Goal: Transaction & Acquisition: Purchase product/service

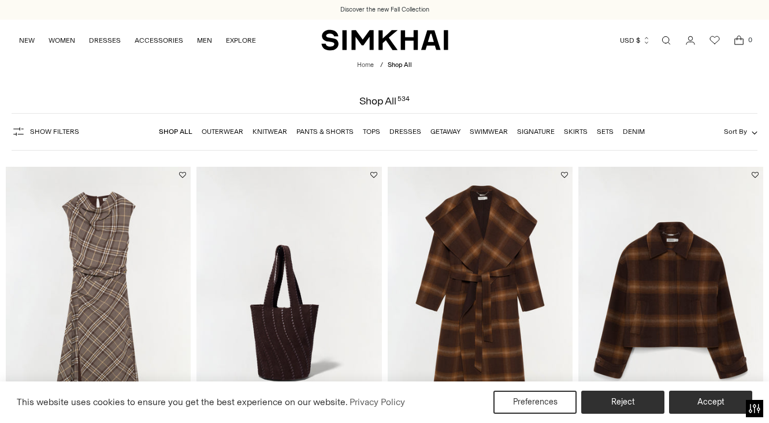
click at [397, 131] on link "Dresses" at bounding box center [405, 132] width 32 height 8
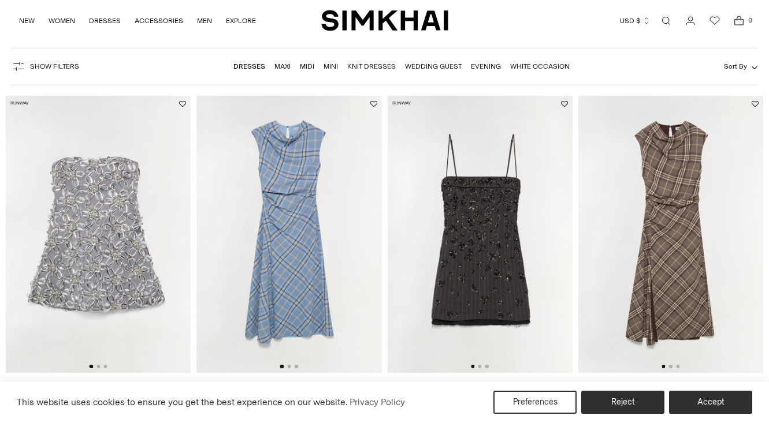
scroll to position [73, 0]
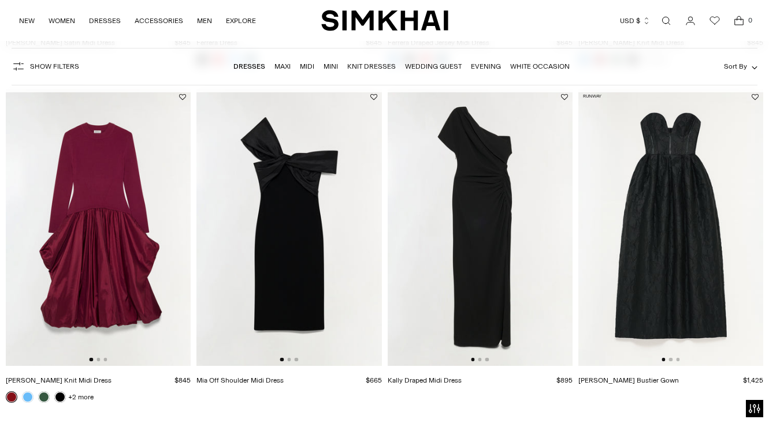
scroll to position [2097, 0]
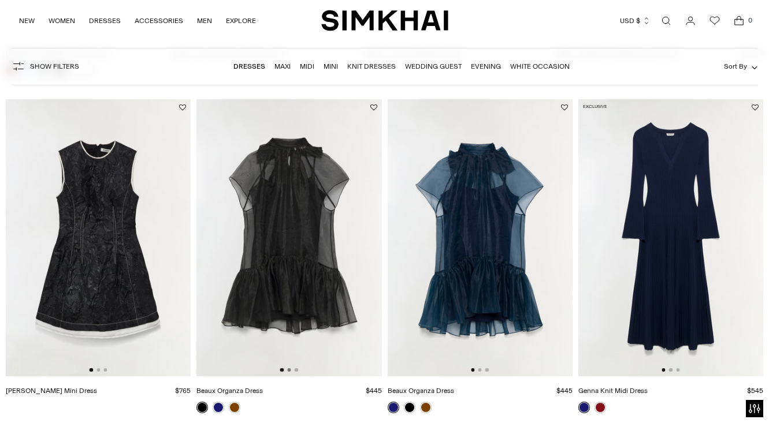
click at [290, 372] on button "Go to slide 2" at bounding box center [288, 370] width 3 height 3
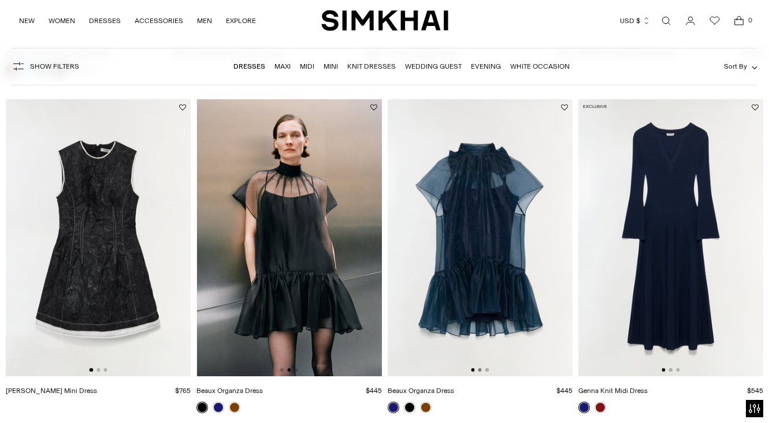
click at [481, 372] on button "Go to slide 2" at bounding box center [479, 370] width 3 height 3
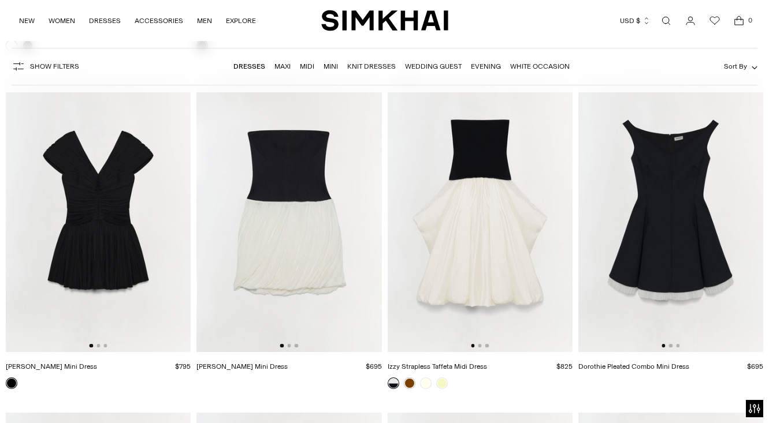
scroll to position [4471, 0]
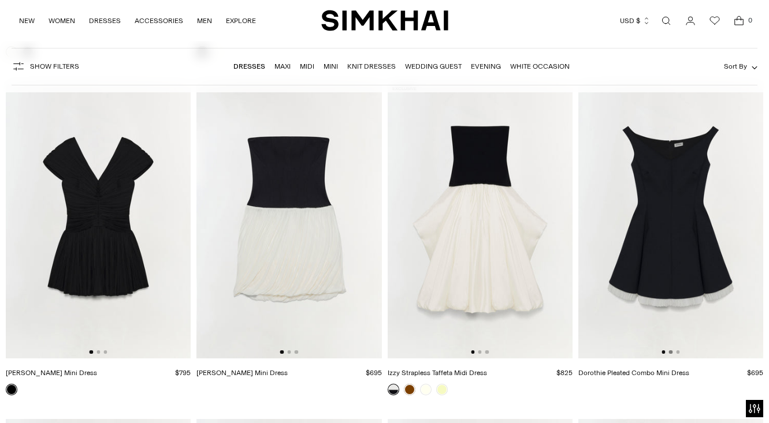
click at [670, 354] on button "Go to slide 2" at bounding box center [670, 352] width 3 height 3
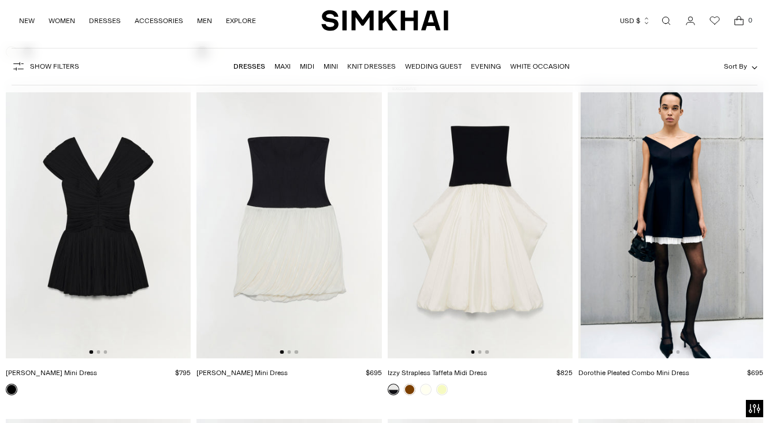
scroll to position [0, 185]
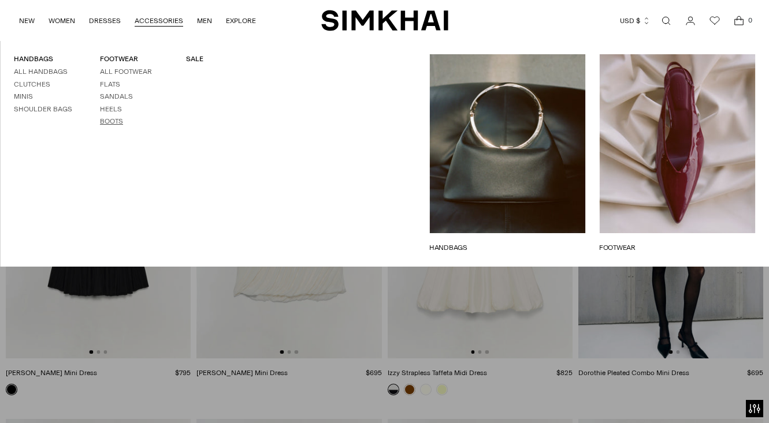
click at [112, 121] on link "Boots" at bounding box center [111, 121] width 23 height 8
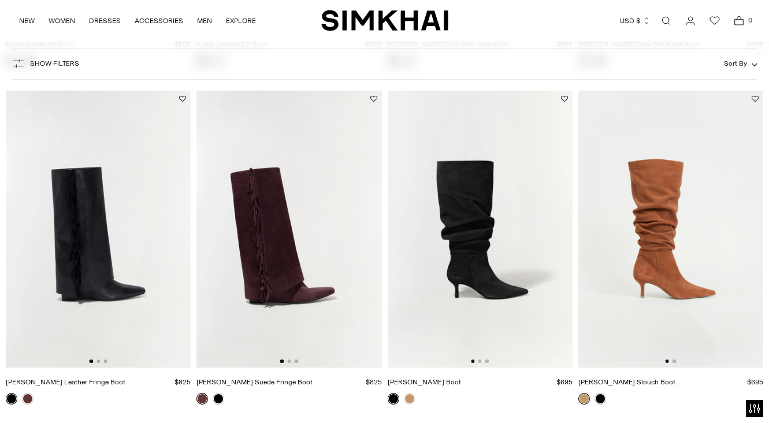
scroll to position [1087, 0]
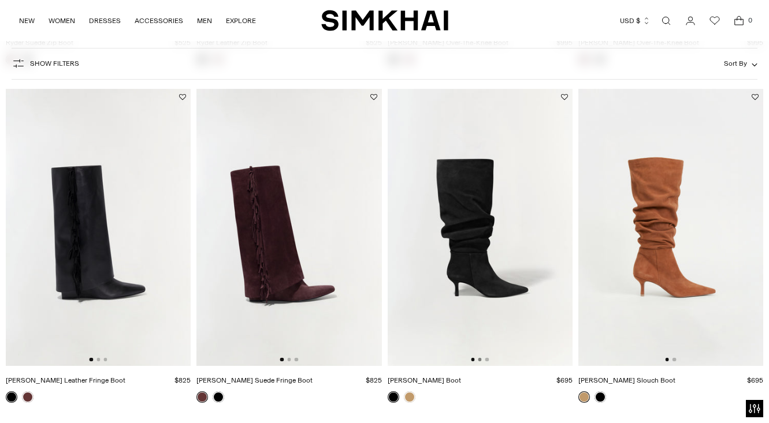
click at [480, 362] on button "Go to slide 2" at bounding box center [479, 359] width 3 height 3
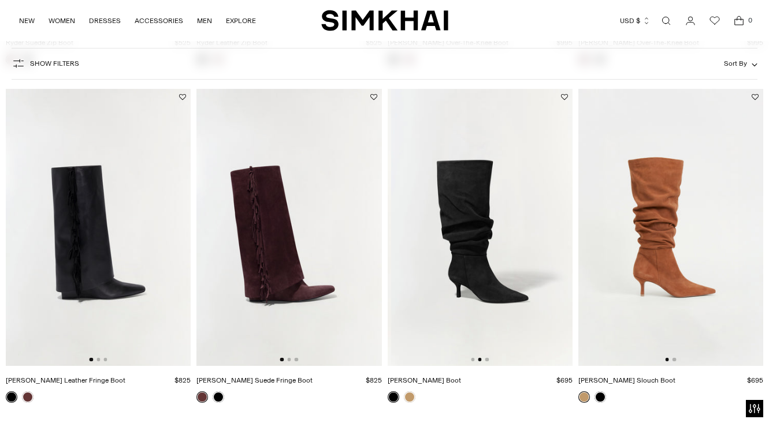
scroll to position [0, 185]
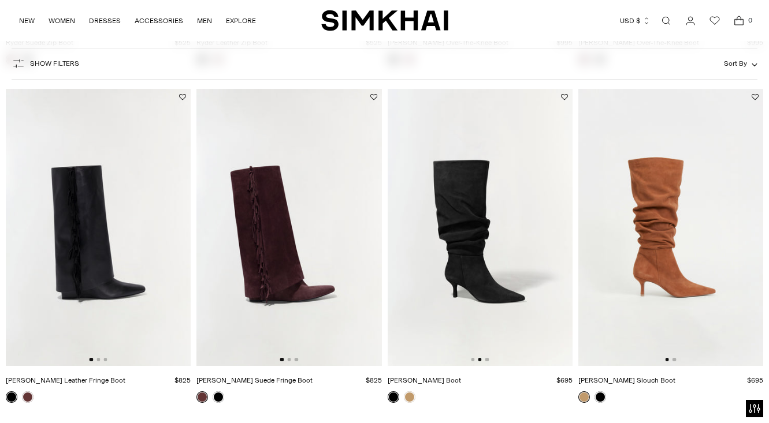
click at [488, 362] on div at bounding box center [480, 359] width 18 height 3
click at [486, 360] on button "Go to slide 3" at bounding box center [486, 359] width 3 height 3
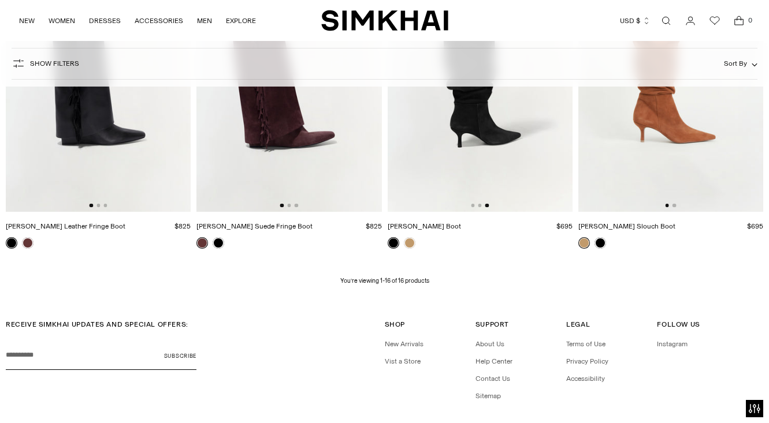
scroll to position [1135, 0]
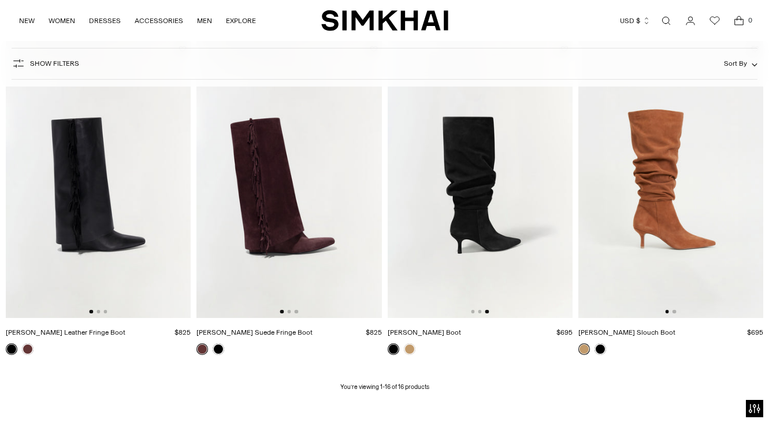
click at [509, 220] on img at bounding box center [480, 179] width 185 height 277
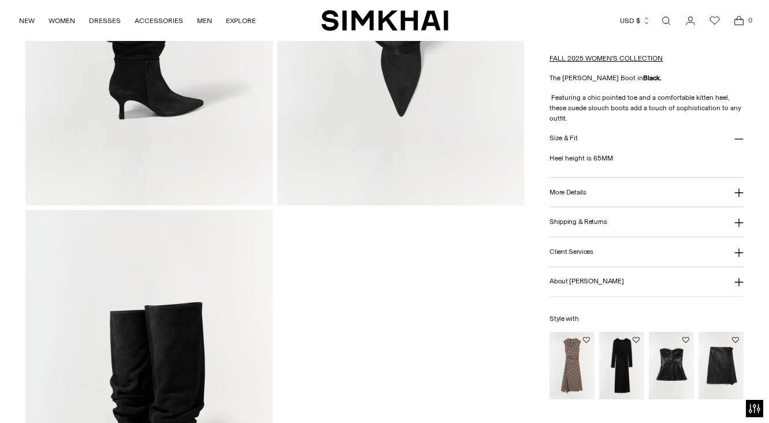
scroll to position [792, 0]
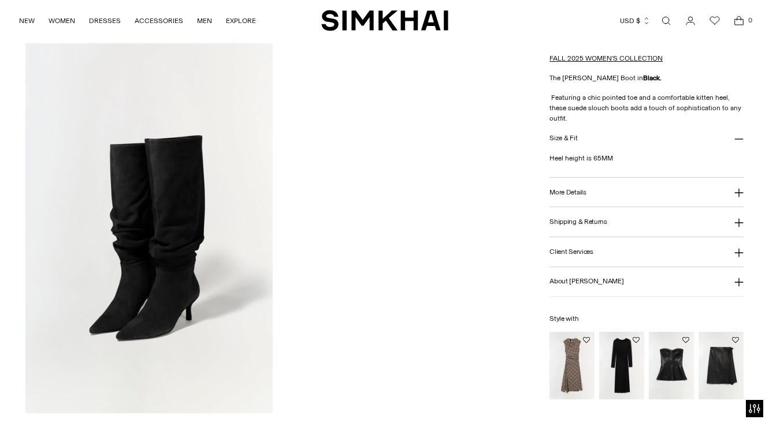
click at [641, 190] on button "More Details" at bounding box center [646, 192] width 194 height 29
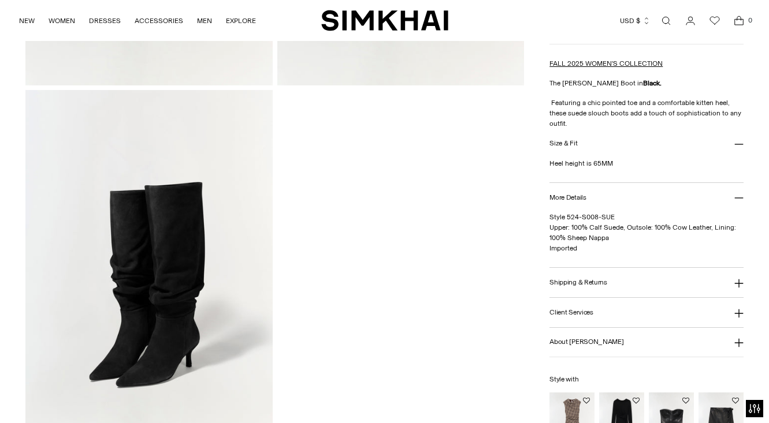
scroll to position [687, 0]
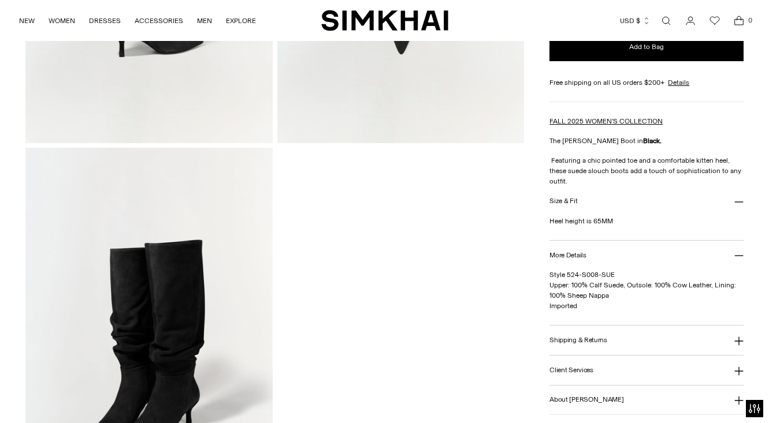
click at [581, 198] on button "Size & Fit" at bounding box center [646, 201] width 194 height 29
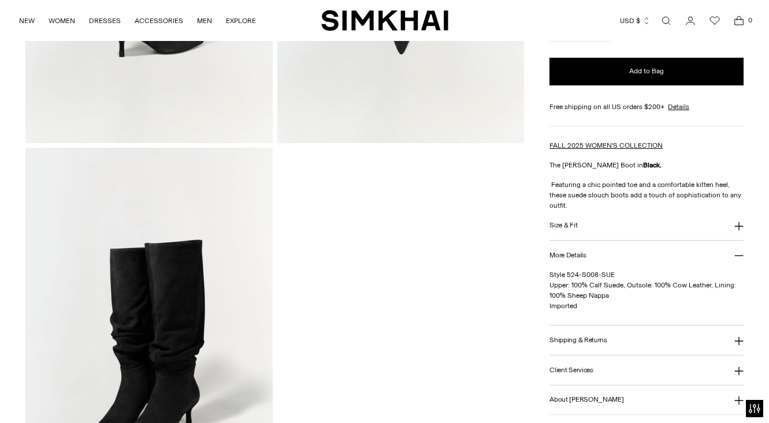
click at [734, 228] on icon at bounding box center [738, 226] width 9 height 9
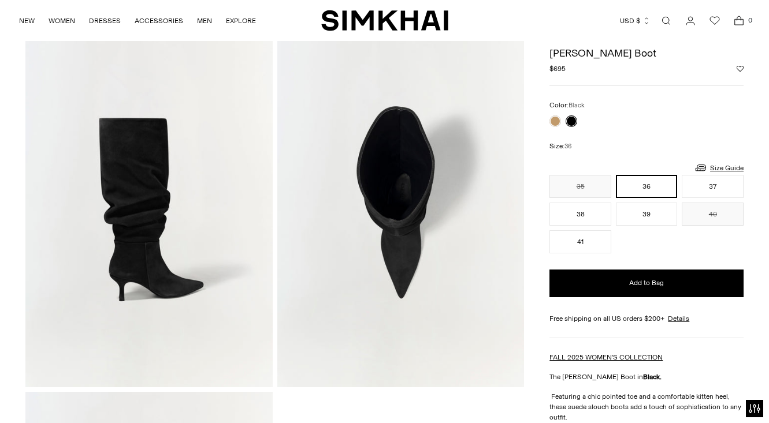
scroll to position [439, 0]
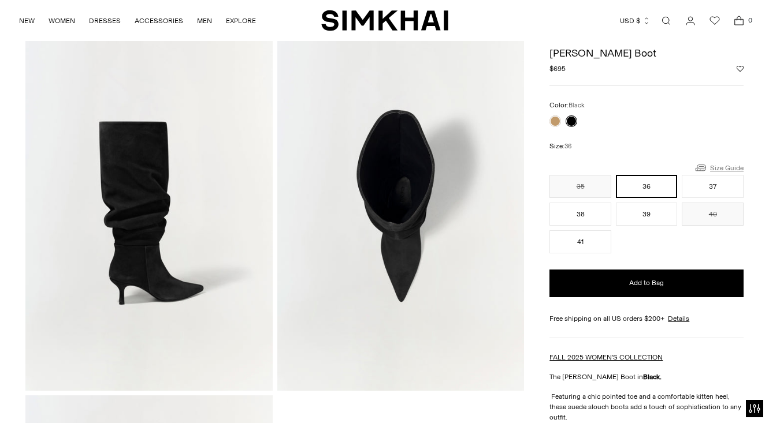
click at [734, 165] on link "Size Guide" at bounding box center [719, 168] width 50 height 14
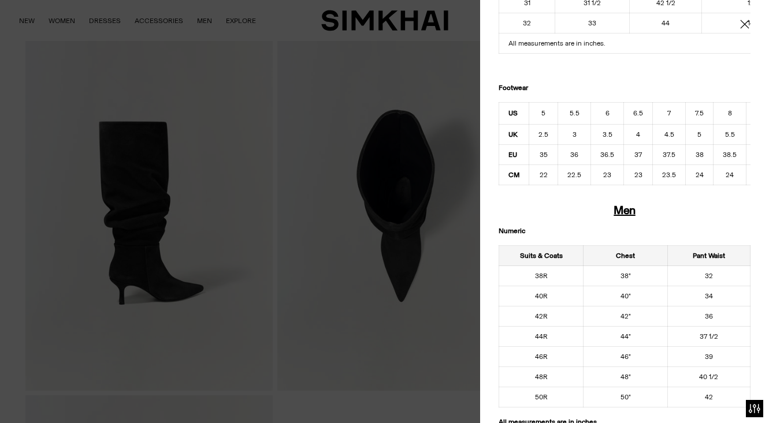
scroll to position [552, 0]
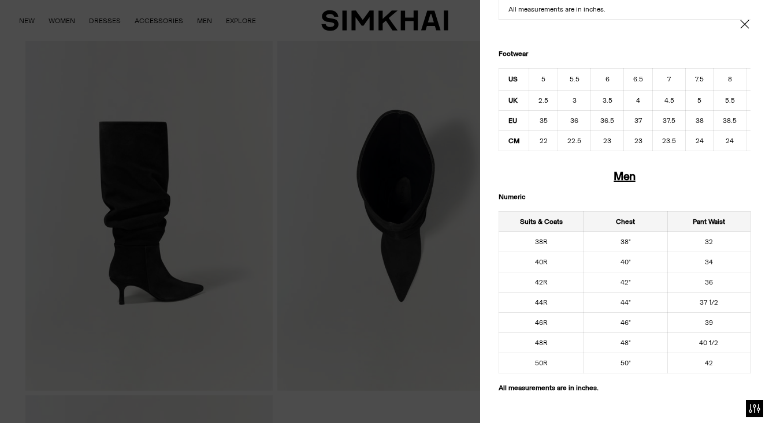
click at [741, 28] on icon "Close" at bounding box center [744, 24] width 9 height 9
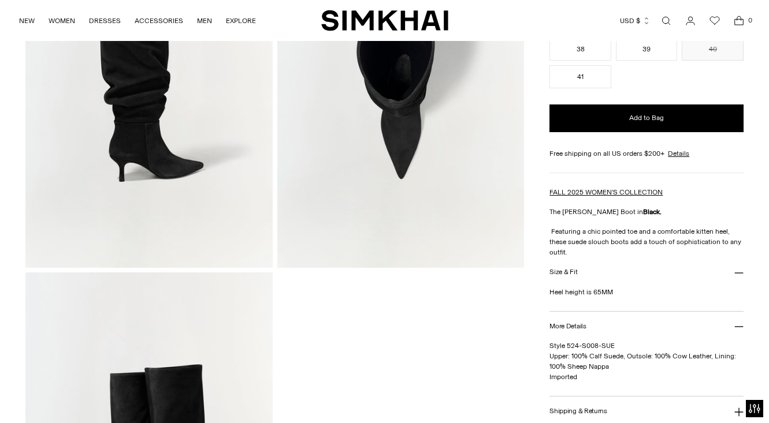
scroll to position [466, 0]
